Goal: Task Accomplishment & Management: Manage account settings

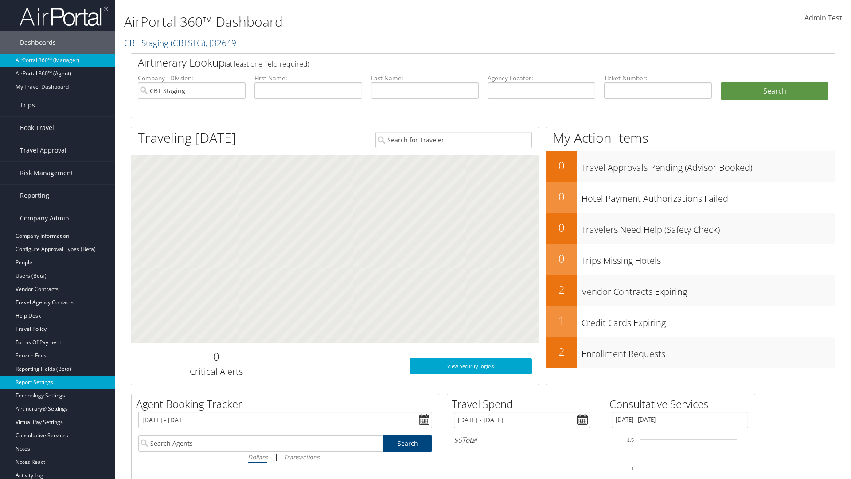
click at [58, 382] on link "Report Settings" at bounding box center [57, 381] width 115 height 13
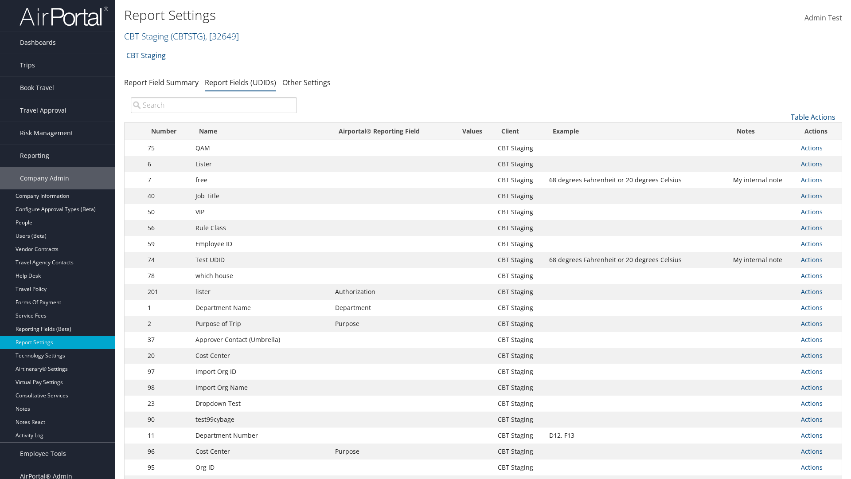
click at [214, 105] on input "search" at bounding box center [214, 105] width 166 height 16
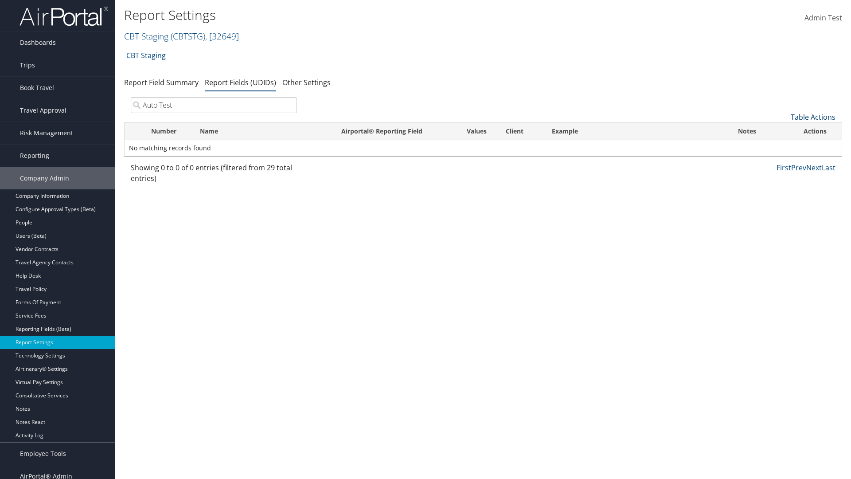
type input "Auto Test"
click at [813, 117] on link "Table Actions" at bounding box center [813, 117] width 45 height 10
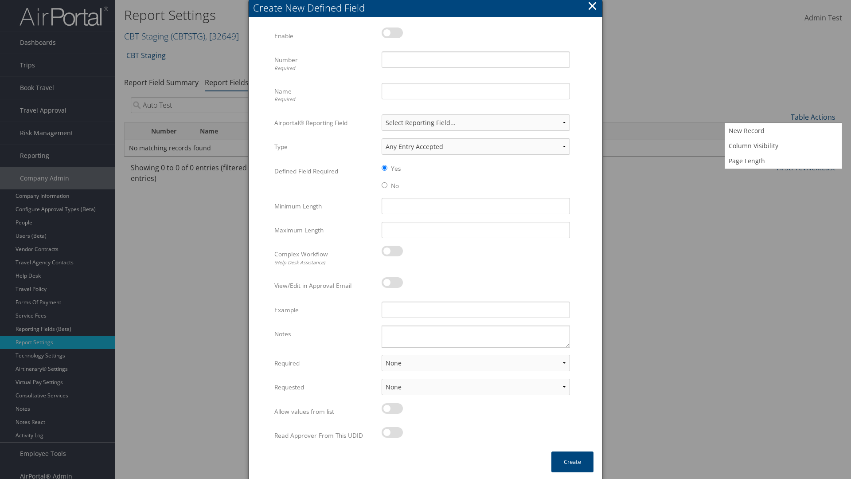
click at [392, 32] on label at bounding box center [392, 32] width 21 height 11
click at [392, 32] on input "checkbox" at bounding box center [389, 34] width 6 height 6
checkbox input "true"
click at [476, 59] on input "Number Required" at bounding box center [476, 59] width 188 height 16
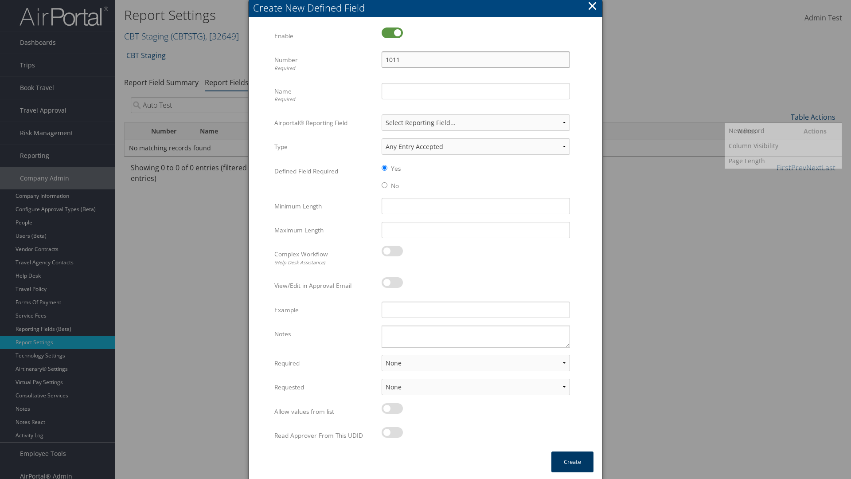
type input "1011"
click at [476, 91] on input "Name Required" at bounding box center [476, 91] width 188 height 16
type input "Auto Test"
select select "both"
select select "trip"
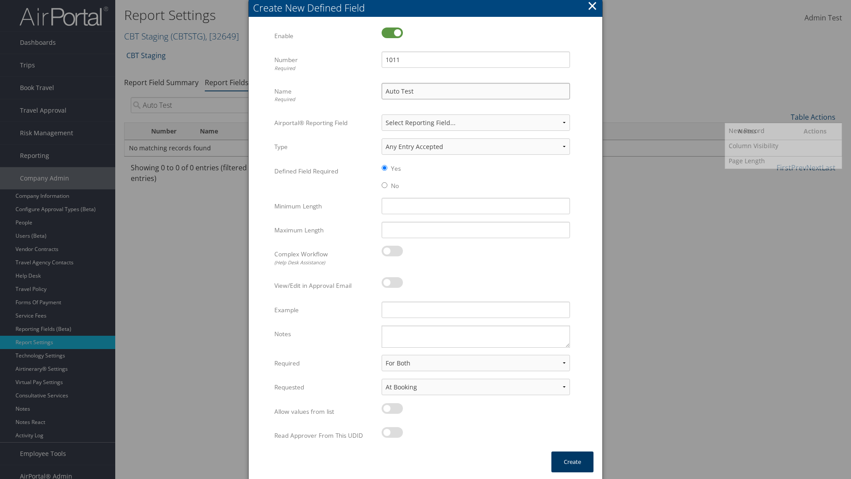
type input "Auto Test"
click at [572, 462] on button "Create" at bounding box center [572, 461] width 42 height 21
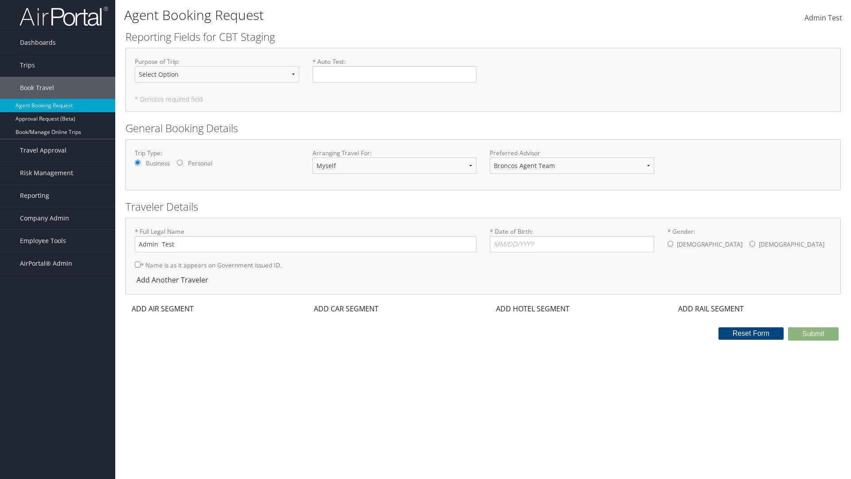
click at [58, 218] on span "Company Admin" at bounding box center [44, 218] width 49 height 22
click at [0, 0] on link "Report Settings" at bounding box center [0, 0] width 0 height 0
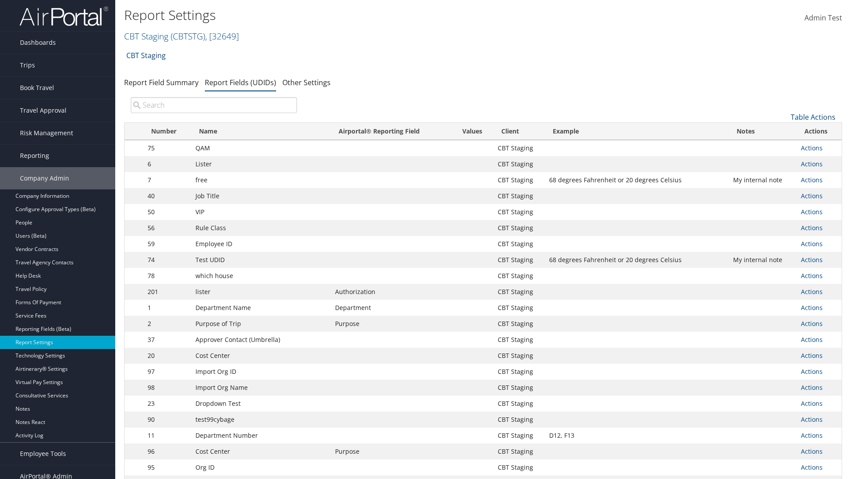
click at [214, 105] on input "search" at bounding box center [214, 105] width 166 height 16
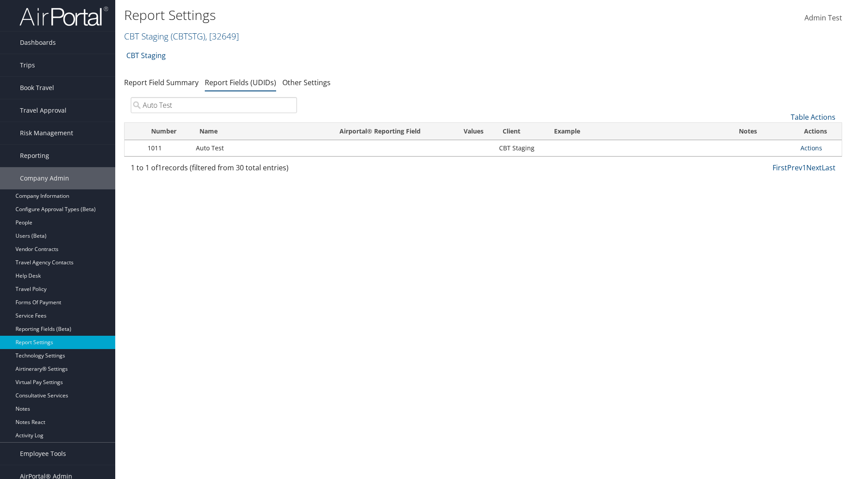
type input "Auto Test"
click at [819, 148] on link "Actions" at bounding box center [812, 148] width 22 height 8
click at [776, 207] on link "Delete" at bounding box center [776, 206] width 88 height 15
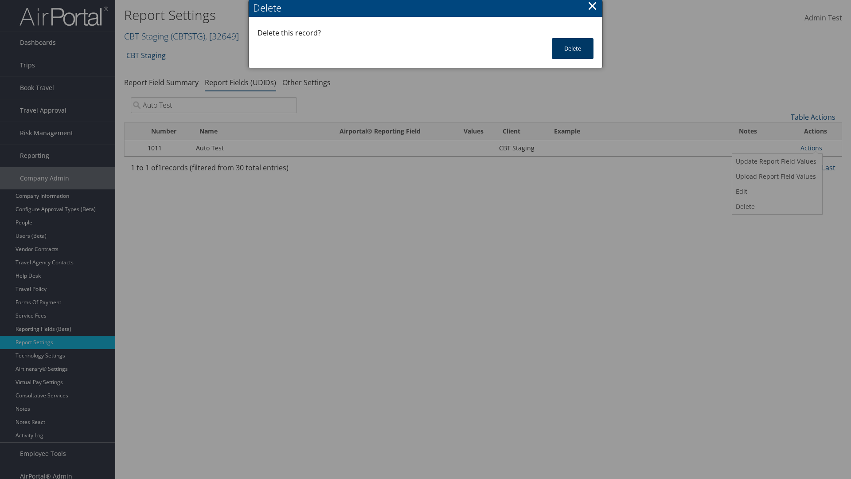
click at [573, 48] on button "Delete" at bounding box center [573, 48] width 42 height 21
